Goal: Check status: Check status

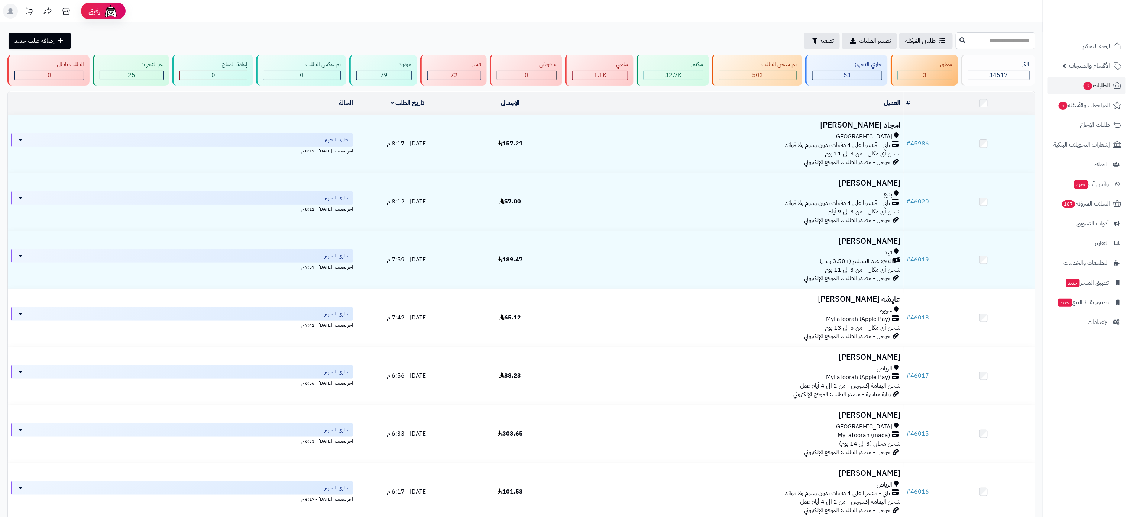
click at [980, 39] on input "text" at bounding box center [996, 40] width 80 height 17
type input "*****"
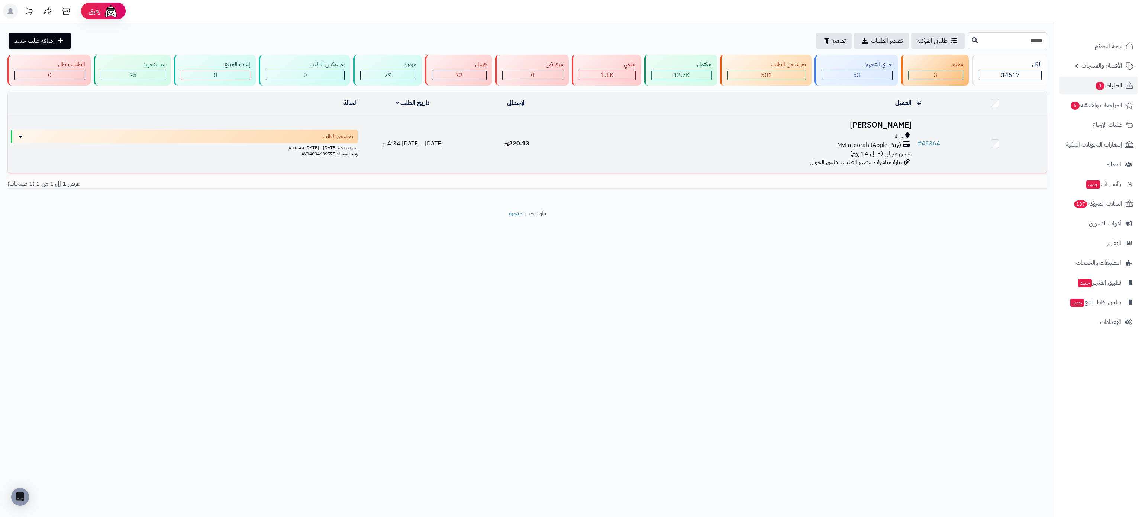
click at [899, 122] on h3 "[PERSON_NAME]" at bounding box center [741, 125] width 340 height 9
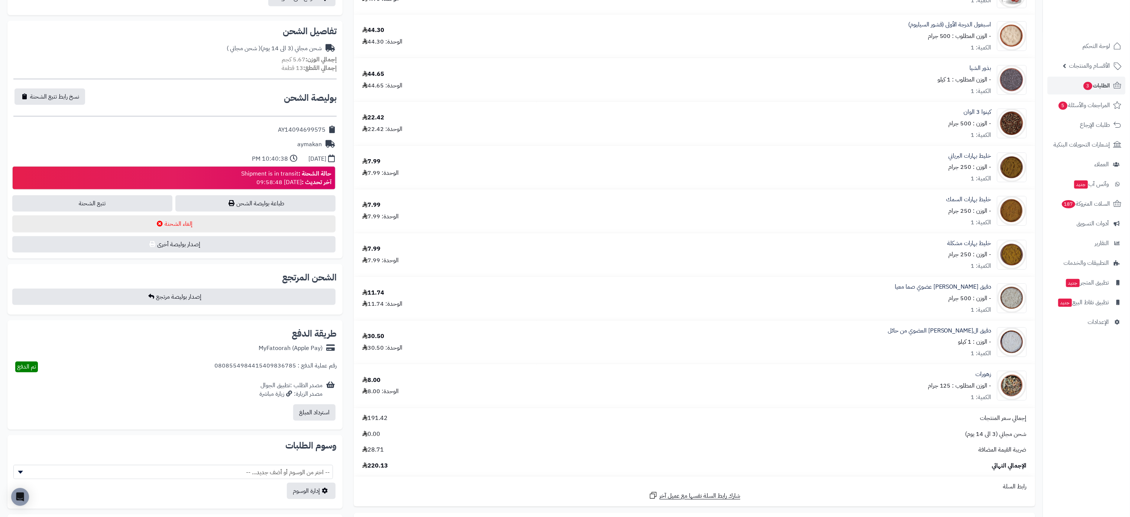
scroll to position [230, 0]
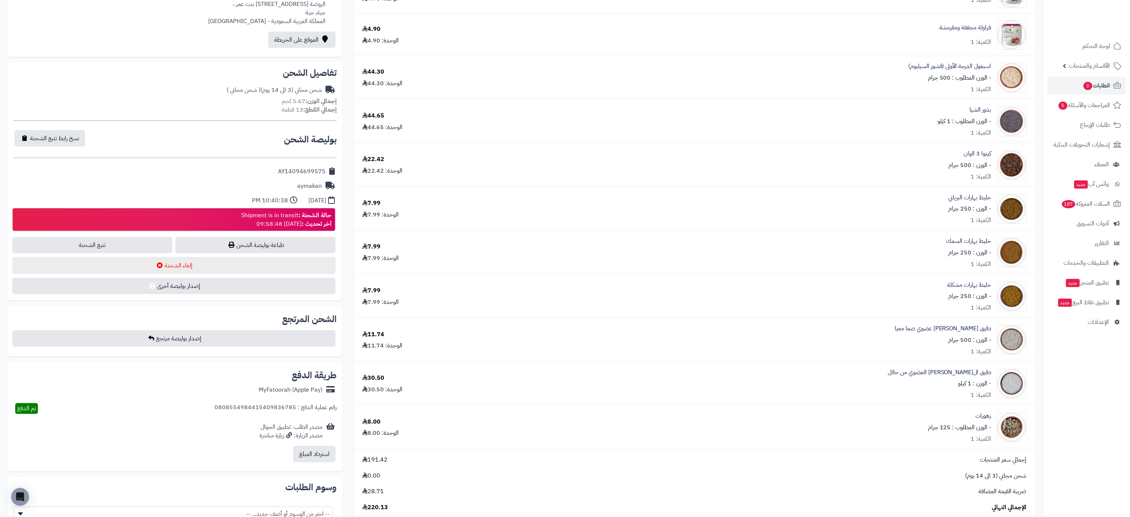
drag, startPoint x: 326, startPoint y: 166, endPoint x: 254, endPoint y: 170, distance: 72.2
click at [254, 170] on div "AY14094699575" at bounding box center [174, 171] width 323 height 14
drag, startPoint x: 276, startPoint y: 168, endPoint x: 330, endPoint y: 170, distance: 53.5
click at [330, 170] on div "AY14094699575" at bounding box center [174, 171] width 323 height 14
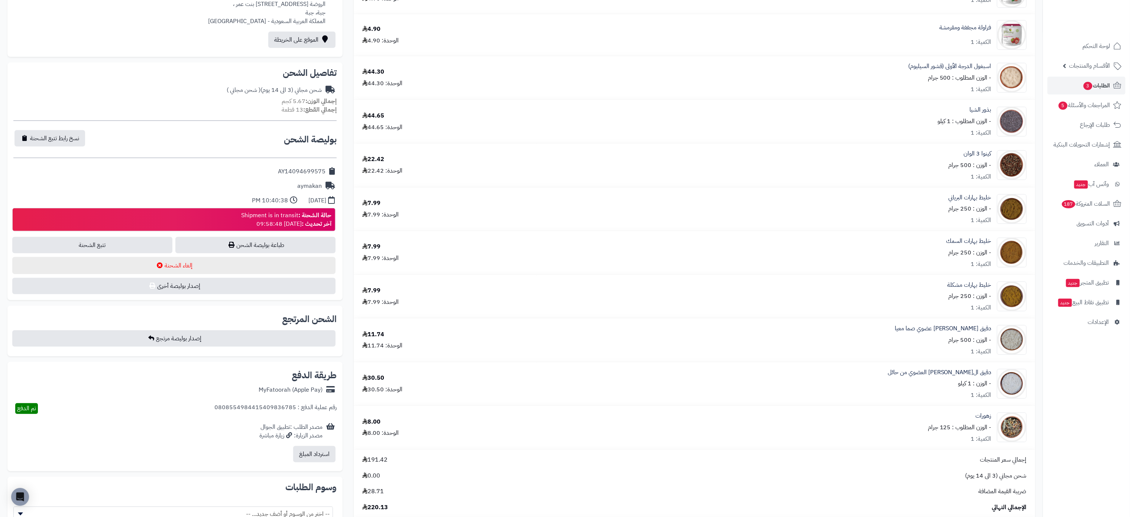
copy div "AY14094699575"
